Goal: Task Accomplishment & Management: Use online tool/utility

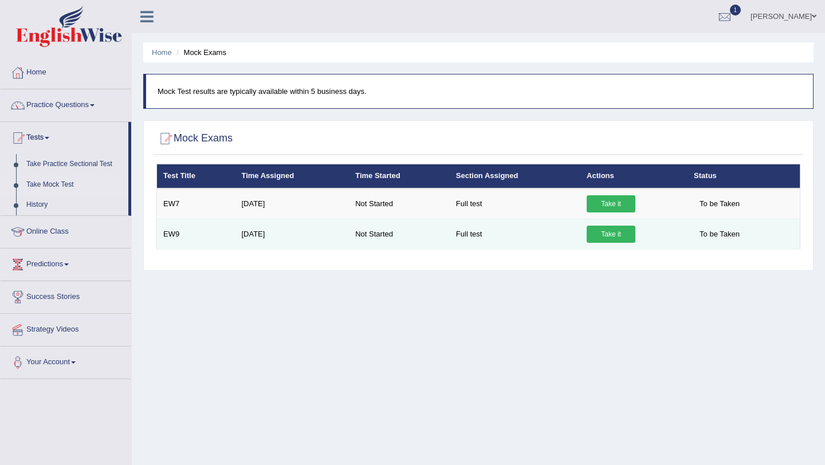
click at [612, 235] on link "Take it" at bounding box center [611, 234] width 49 height 17
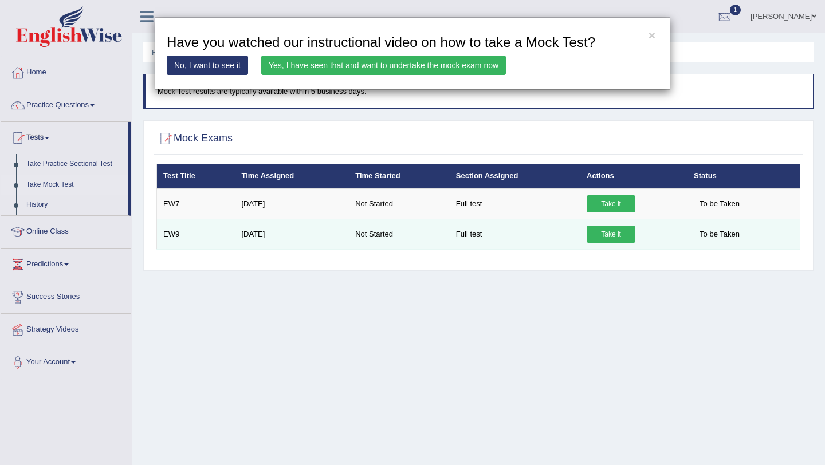
click at [612, 235] on div "× Have you watched our instructional video on how to take a Mock Test? No, I wa…" at bounding box center [412, 232] width 825 height 465
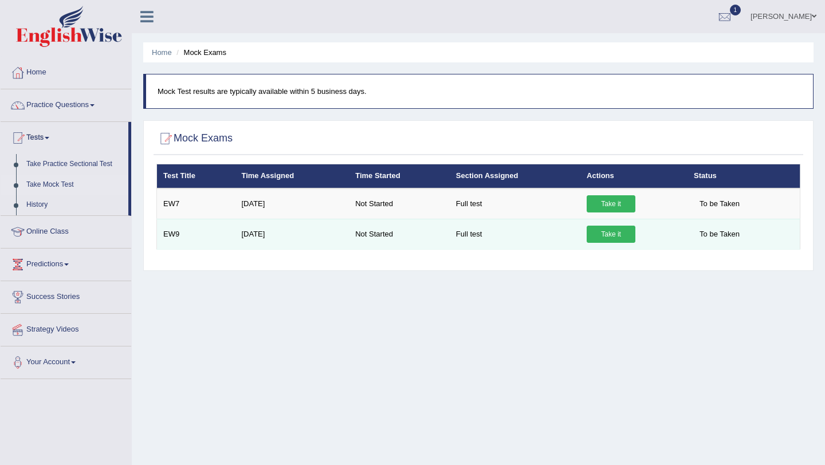
click at [612, 235] on link "Take it" at bounding box center [611, 234] width 49 height 17
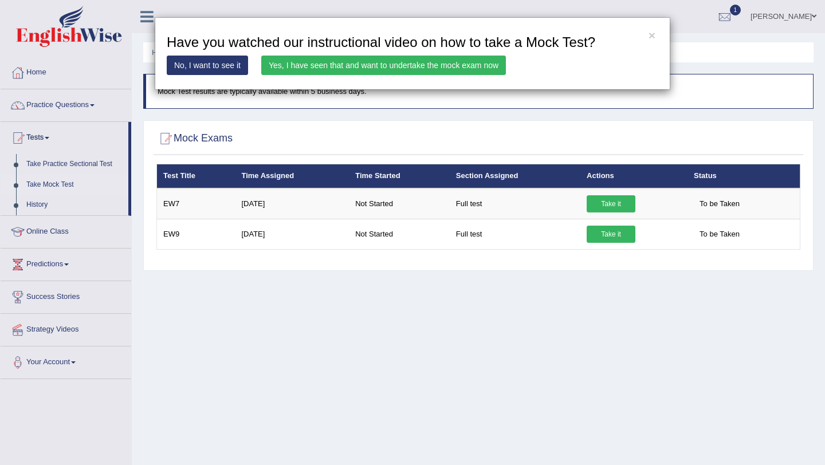
click at [396, 67] on link "Yes, I have seen that and want to undertake the mock exam now" at bounding box center [383, 65] width 245 height 19
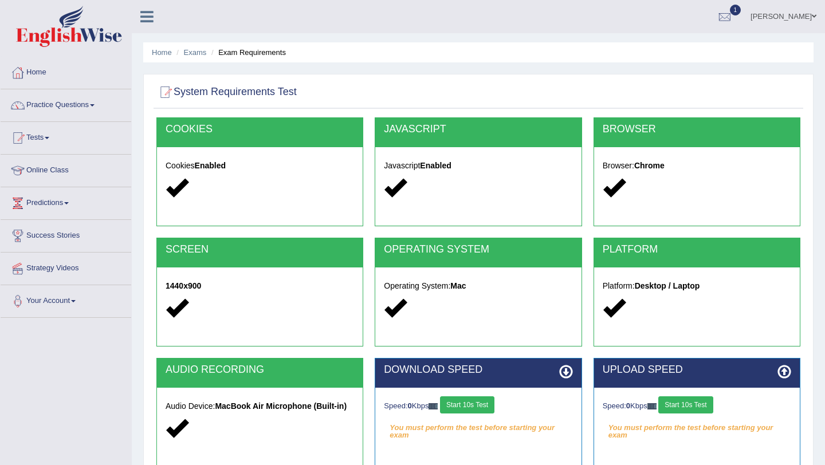
scroll to position [136, 0]
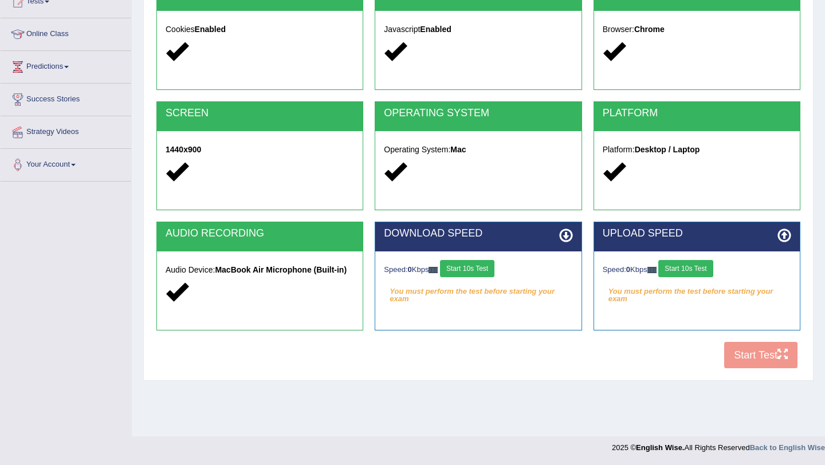
click at [473, 271] on button "Start 10s Test" at bounding box center [467, 268] width 54 height 17
click at [698, 271] on button "Start 10s Test" at bounding box center [685, 268] width 54 height 17
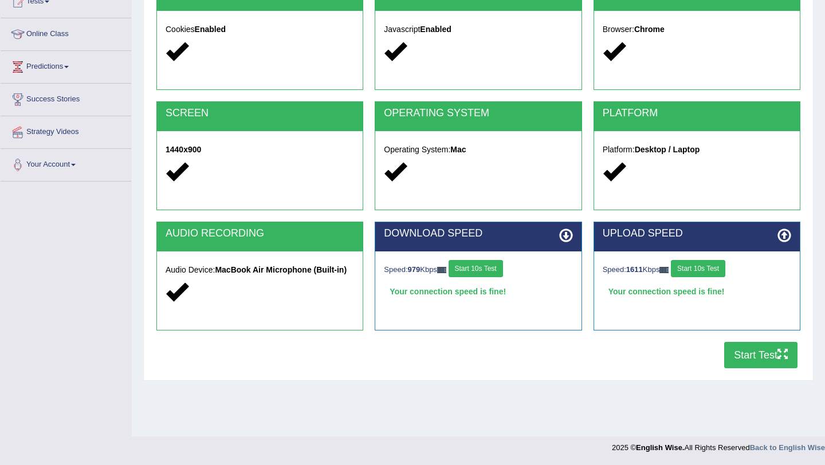
click at [758, 355] on button "Start Test" at bounding box center [760, 355] width 73 height 26
